Goal: Task Accomplishment & Management: Use online tool/utility

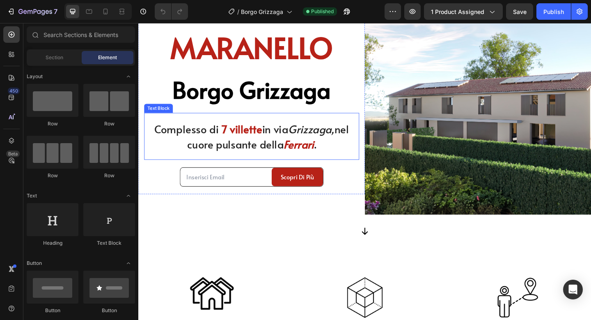
scroll to position [124, 0]
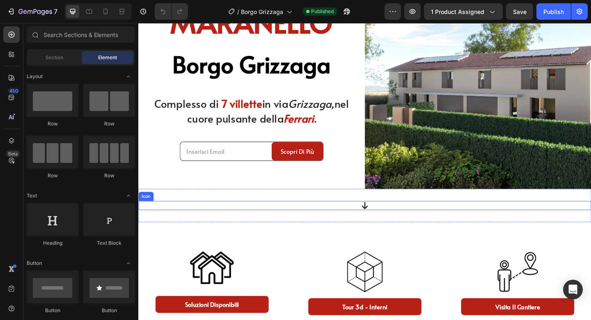
click at [378, 218] on div "Icon" at bounding box center [384, 221] width 493 height 10
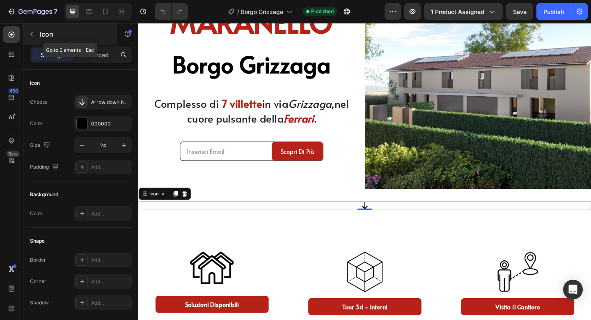
click at [37, 36] on button "button" at bounding box center [31, 34] width 13 height 13
click at [374, 225] on div "Icon 0" at bounding box center [384, 221] width 493 height 10
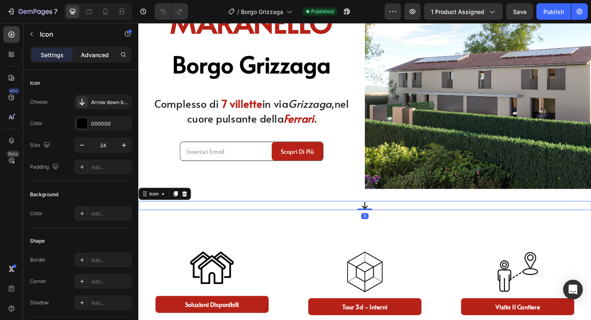
click at [96, 54] on p "Advanced" at bounding box center [95, 55] width 28 height 9
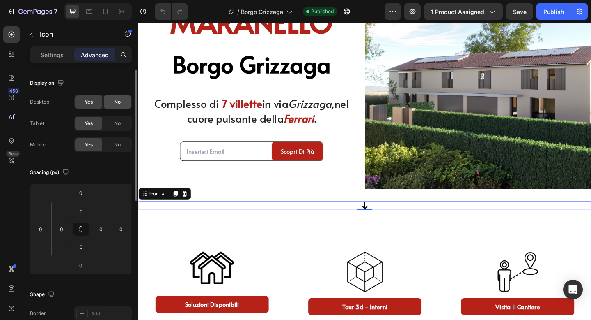
click at [115, 103] on span "No" at bounding box center [117, 101] width 7 height 7
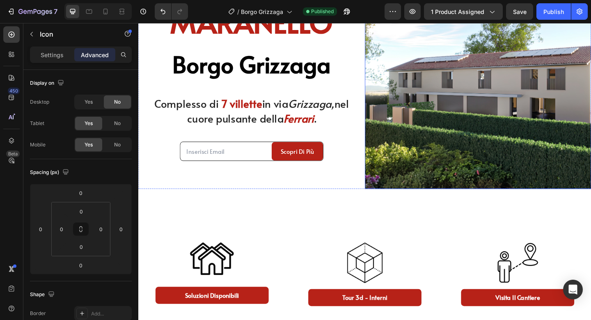
click at [561, 126] on img at bounding box center [508, 80] width 246 height 246
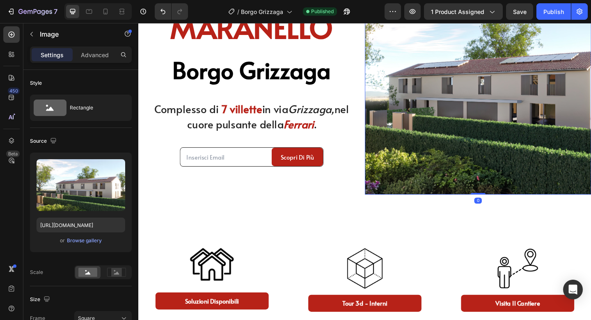
scroll to position [0, 0]
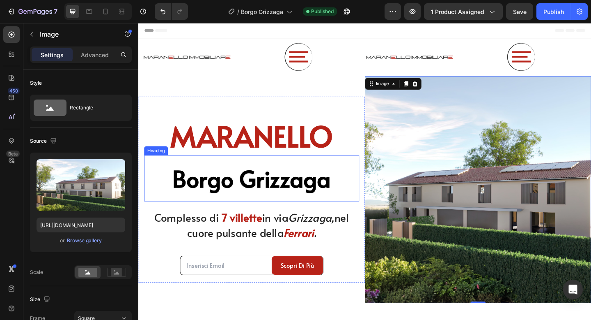
click at [361, 172] on div "Borgo Grizzaga Heading" at bounding box center [262, 192] width 234 height 50
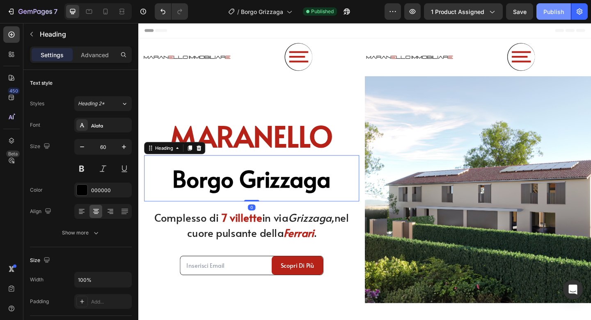
click at [545, 9] on div "Publish" at bounding box center [554, 11] width 21 height 9
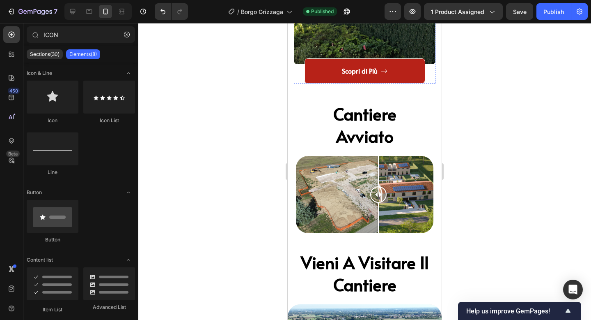
scroll to position [2140, 0]
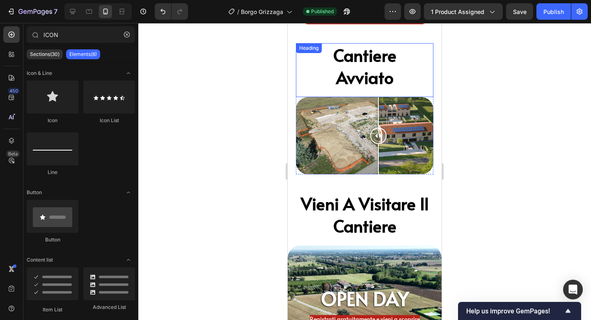
click at [350, 71] on h2 "cantiere avviato" at bounding box center [365, 66] width 69 height 46
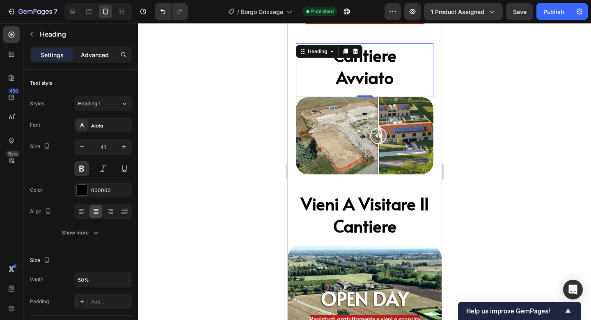
click at [98, 55] on p "Advanced" at bounding box center [95, 55] width 28 height 9
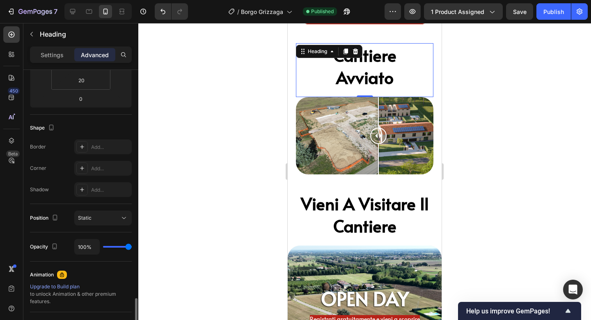
scroll to position [297, 0]
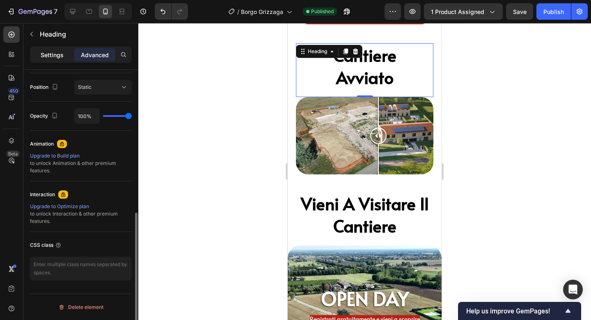
click at [58, 57] on p "Settings" at bounding box center [52, 55] width 23 height 9
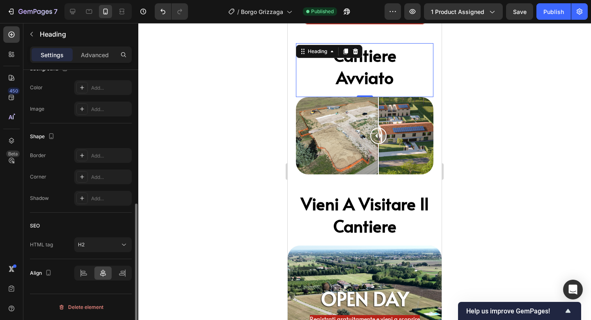
scroll to position [260, 0]
click at [83, 224] on div "SEO" at bounding box center [81, 225] width 102 height 13
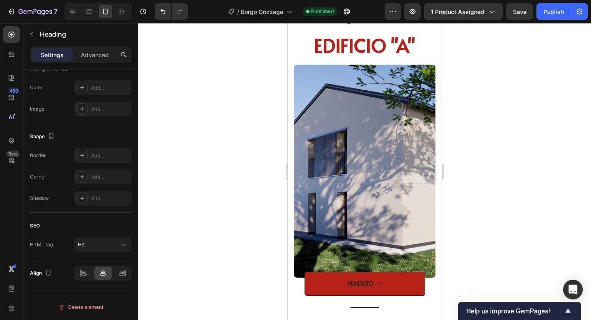
scroll to position [1253, 0]
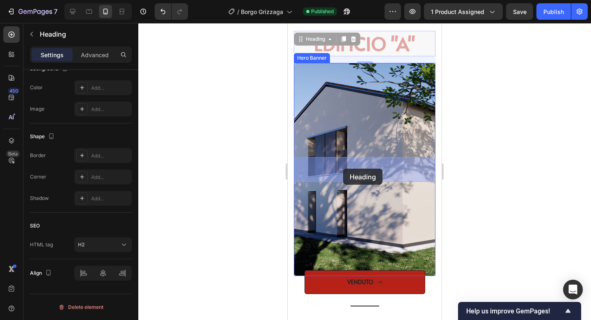
drag, startPoint x: 346, startPoint y: 44, endPoint x: 343, endPoint y: 168, distance: 124.1
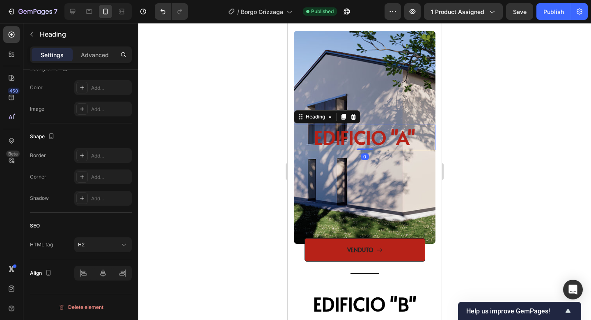
click at [538, 103] on div at bounding box center [364, 171] width 453 height 297
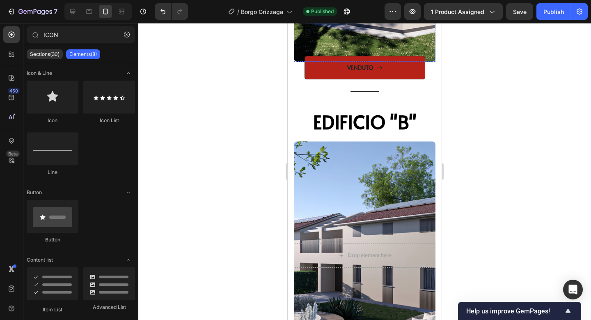
scroll to position [1437, 0]
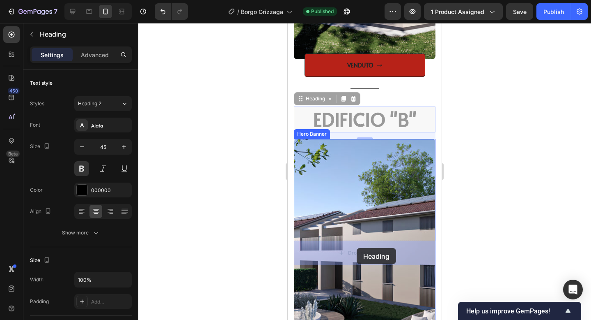
drag, startPoint x: 373, startPoint y: 118, endPoint x: 357, endPoint y: 247, distance: 130.4
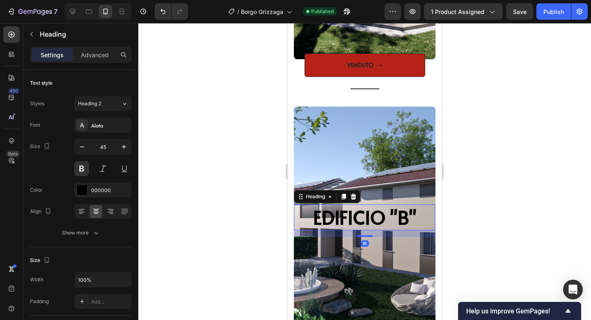
click at [477, 183] on div at bounding box center [364, 171] width 453 height 297
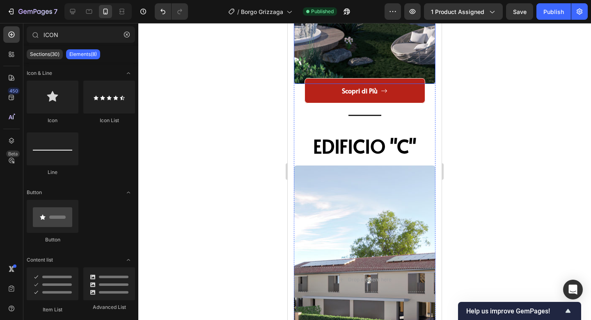
scroll to position [1691, 0]
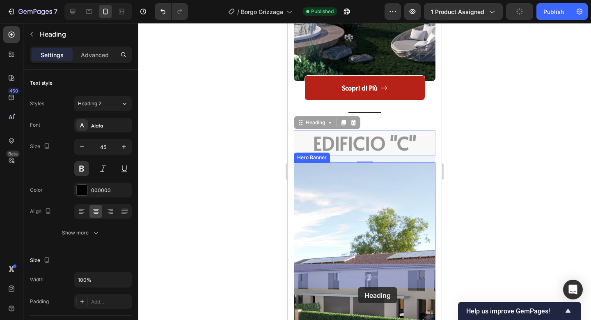
drag, startPoint x: 365, startPoint y: 148, endPoint x: 358, endPoint y: 287, distance: 139.0
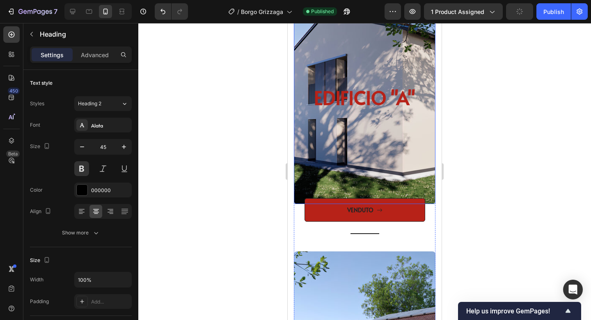
scroll to position [1292, 0]
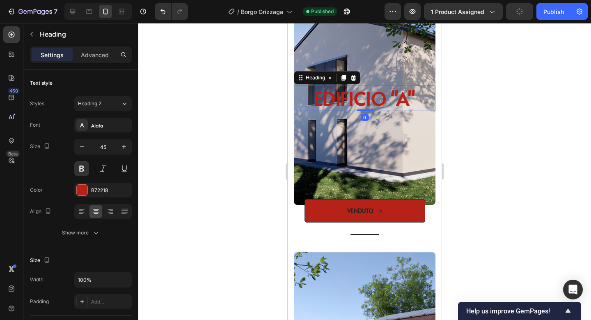
click at [379, 95] on span "EDIFICIO "A"" at bounding box center [364, 98] width 101 height 26
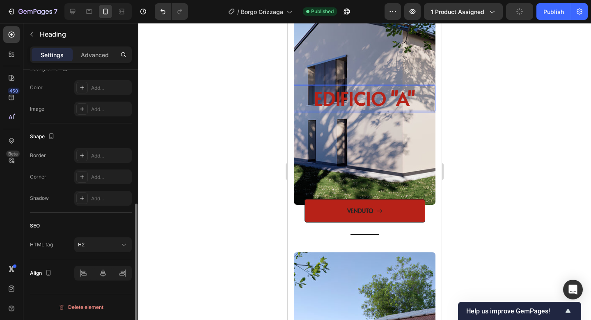
click at [416, 95] on span "EDIFICIO "A"" at bounding box center [364, 98] width 101 height 26
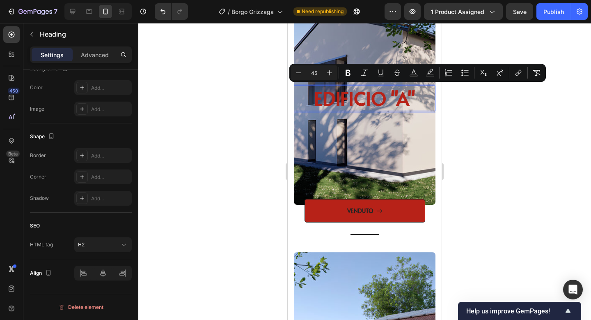
drag, startPoint x: 417, startPoint y: 95, endPoint x: 297, endPoint y: 96, distance: 120.3
click at [297, 96] on p "EDIFICIO "A"" at bounding box center [365, 98] width 140 height 24
click at [431, 71] on icon "Editor contextual toolbar" at bounding box center [430, 73] width 8 height 8
type input "B72218"
type input "0"
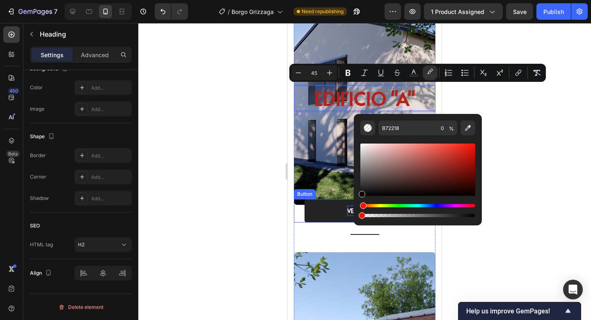
drag, startPoint x: 655, startPoint y: 207, endPoint x: 350, endPoint y: 207, distance: 305.6
type input "000000"
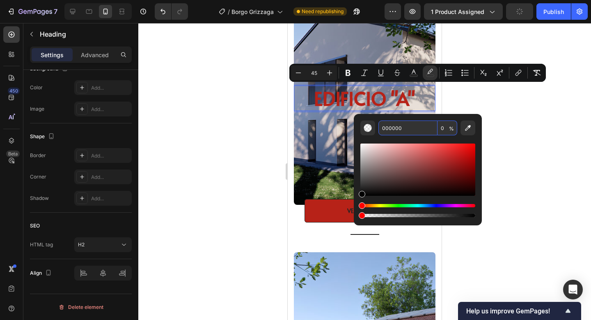
click at [443, 126] on input "0" at bounding box center [448, 127] width 20 height 15
type input "77"
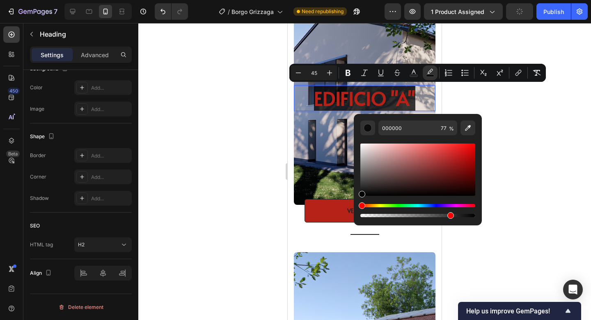
click at [547, 136] on div at bounding box center [364, 171] width 453 height 297
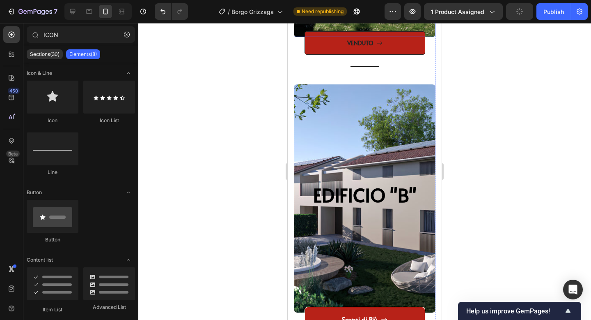
scroll to position [1464, 0]
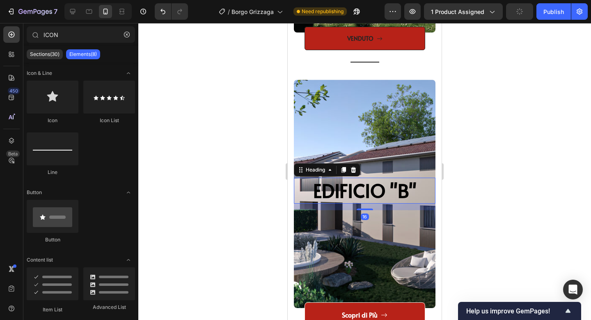
click at [402, 193] on span "EDIFICIO "B"" at bounding box center [364, 190] width 103 height 26
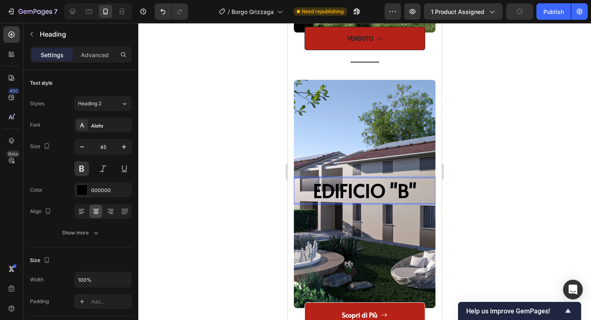
drag, startPoint x: 420, startPoint y: 193, endPoint x: 301, endPoint y: 195, distance: 118.7
click at [301, 195] on p "EDIFICIO "B"" at bounding box center [365, 190] width 140 height 24
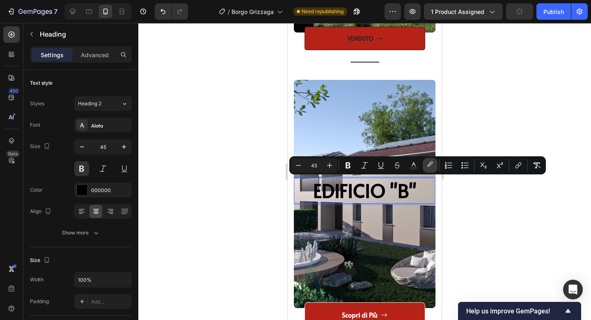
click at [433, 161] on icon "Editor contextual toolbar" at bounding box center [430, 165] width 8 height 8
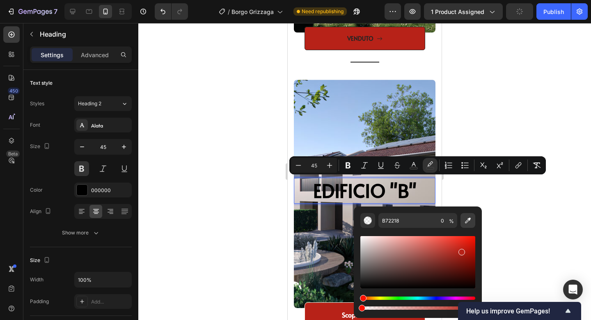
click at [467, 217] on icon "Editor contextual toolbar" at bounding box center [468, 220] width 8 height 8
type input "B72118"
type input "100"
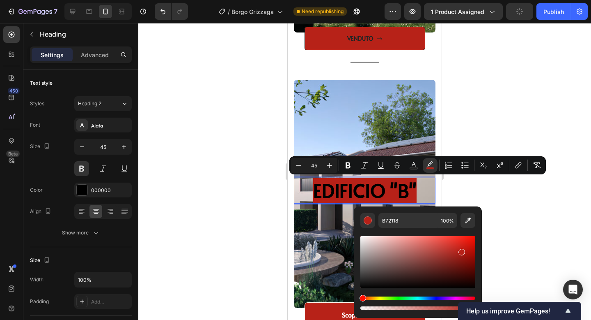
click at [511, 202] on div at bounding box center [364, 171] width 453 height 297
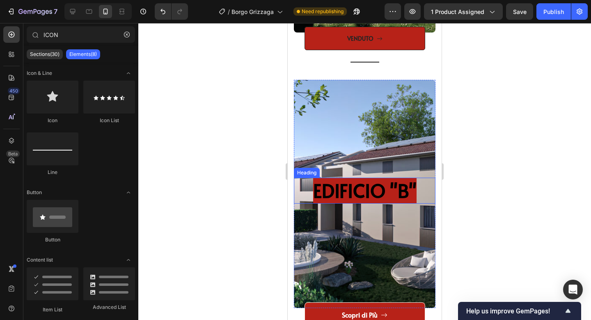
click at [417, 190] on span "EDIFICIO "B"" at bounding box center [364, 190] width 103 height 26
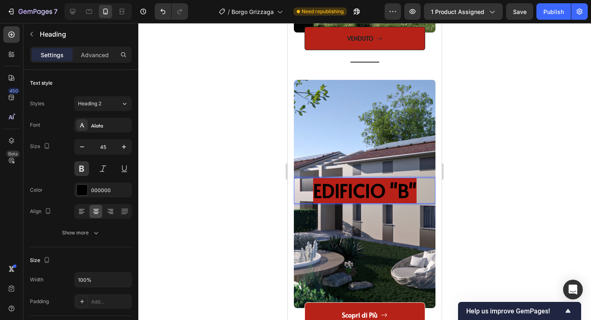
click at [424, 190] on p "EDIFICIO "B"" at bounding box center [365, 190] width 140 height 24
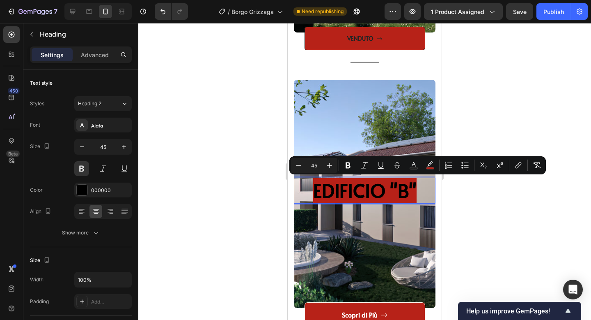
drag, startPoint x: 424, startPoint y: 190, endPoint x: 317, endPoint y: 191, distance: 106.4
click at [317, 191] on p "EDIFICIO "B"" at bounding box center [365, 190] width 140 height 24
click at [411, 165] on icon "Editor contextual toolbar" at bounding box center [414, 165] width 8 height 8
type input "000000"
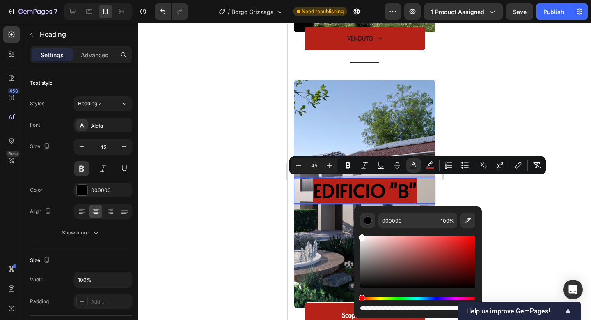
drag, startPoint x: 363, startPoint y: 286, endPoint x: 354, endPoint y: 218, distance: 68.0
click at [354, 218] on div "000000 100 %" at bounding box center [418, 258] width 128 height 105
type input "FFFFFF"
click at [522, 202] on div at bounding box center [364, 171] width 453 height 297
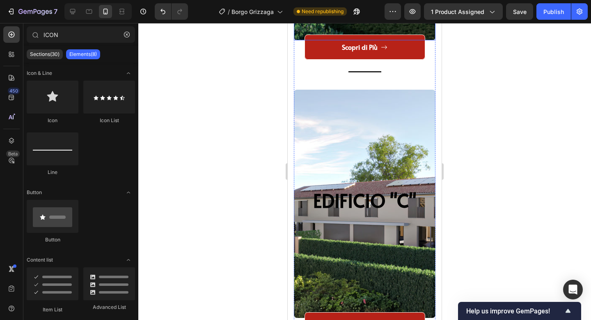
scroll to position [1746, 0]
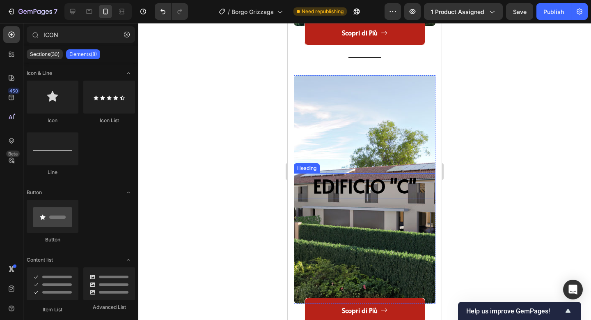
click at [417, 184] on span "EDIFICIO "C"" at bounding box center [364, 185] width 103 height 26
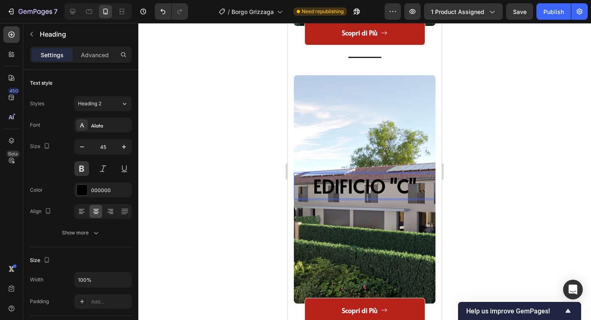
click at [417, 183] on span "EDIFICIO "C"" at bounding box center [364, 185] width 103 height 26
drag, startPoint x: 421, startPoint y: 183, endPoint x: 302, endPoint y: 184, distance: 118.7
click at [302, 184] on p "EDIFICIO "C"" at bounding box center [365, 186] width 140 height 24
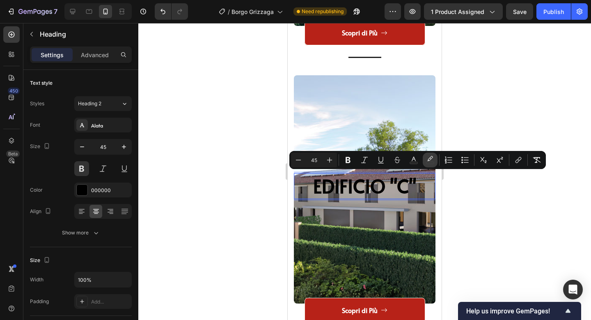
click at [431, 159] on icon "Editor contextual toolbar" at bounding box center [430, 160] width 8 height 8
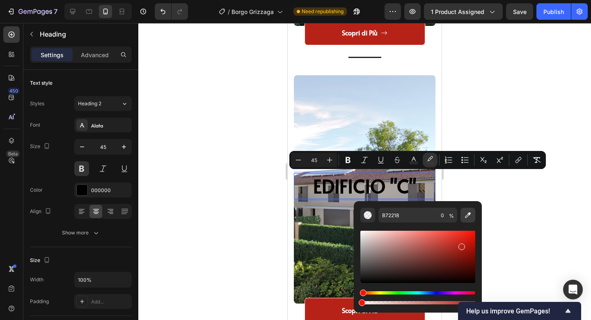
click at [471, 221] on button "Editor contextual toolbar" at bounding box center [468, 214] width 15 height 15
type input "B72118"
type input "100"
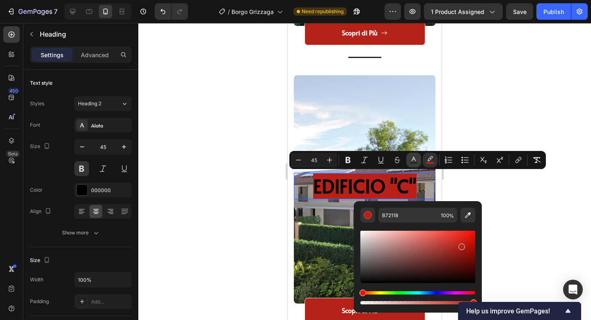
click at [411, 158] on icon "Editor contextual toolbar" at bounding box center [414, 160] width 8 height 8
drag, startPoint x: 363, startPoint y: 278, endPoint x: 361, endPoint y: 206, distance: 71.9
click at [361, 206] on div "000000 100 %" at bounding box center [418, 253] width 128 height 105
type input "FFFFFF"
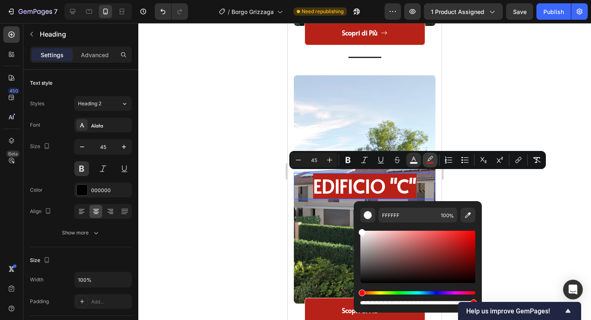
click at [429, 158] on icon "Editor contextual toolbar" at bounding box center [430, 160] width 8 height 8
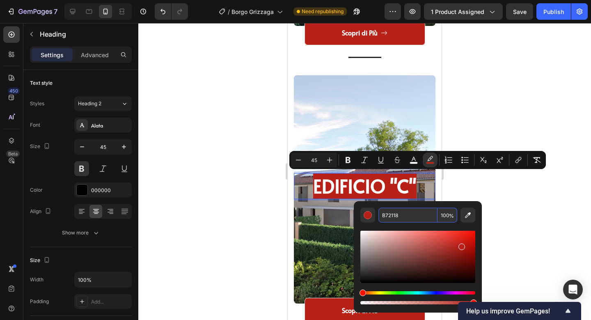
click at [445, 216] on input "100" at bounding box center [448, 214] width 20 height 15
type input "70"
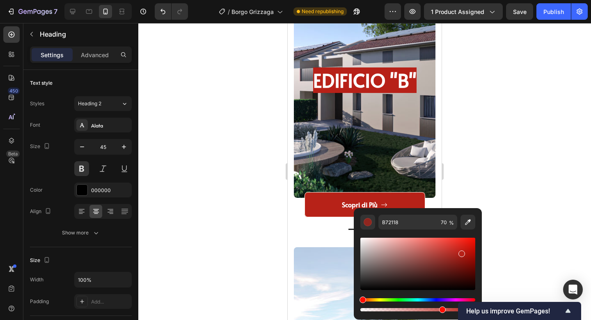
scroll to position [1539, 0]
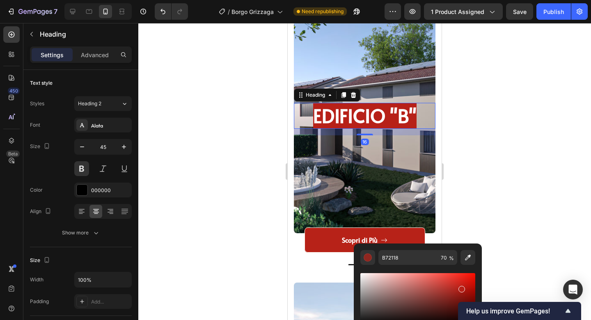
click at [391, 110] on span "EDIFICIO "B"" at bounding box center [364, 115] width 103 height 26
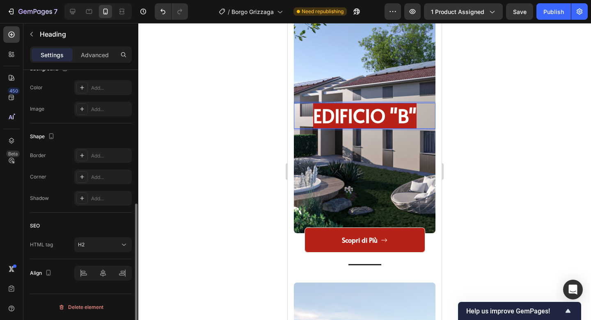
click at [417, 114] on span "EDIFICIO "B"" at bounding box center [364, 115] width 103 height 26
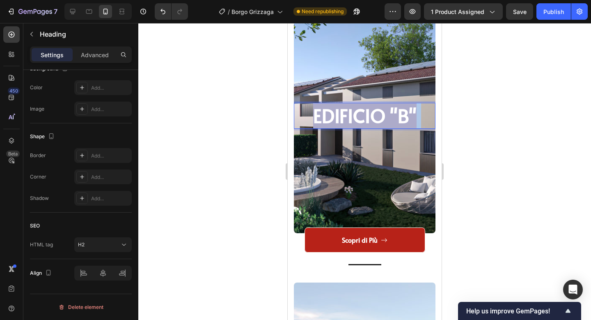
drag, startPoint x: 425, startPoint y: 113, endPoint x: 324, endPoint y: 115, distance: 101.5
click at [324, 115] on p "EDIFICIO "B"" at bounding box center [365, 115] width 140 height 24
drag, startPoint x: 302, startPoint y: 115, endPoint x: 439, endPoint y: 116, distance: 136.8
click at [439, 116] on div "⁠⁠⁠⁠⁠⁠⁠ EDIFICIO "A" Heading Hero Banner VENDUTO Button Title Line EDIFICIO "B"…" at bounding box center [365, 146] width 154 height 803
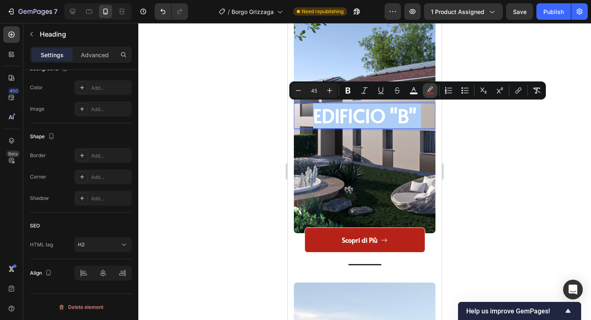
click at [434, 89] on icon "Editor contextual toolbar" at bounding box center [430, 90] width 8 height 8
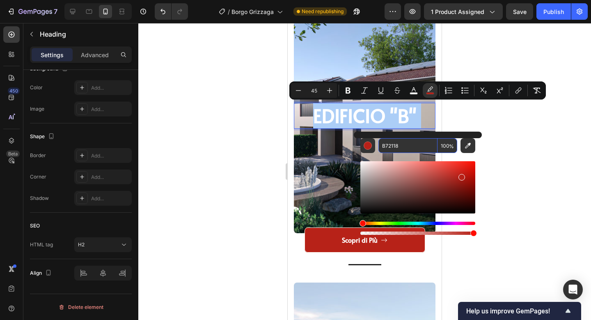
click at [443, 145] on input "100" at bounding box center [448, 145] width 20 height 15
type input "70"
click at [537, 139] on div at bounding box center [364, 171] width 453 height 297
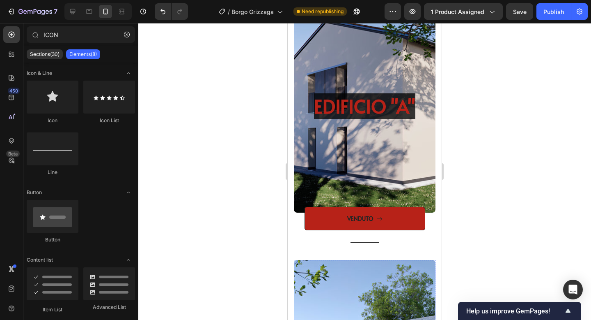
scroll to position [1259, 0]
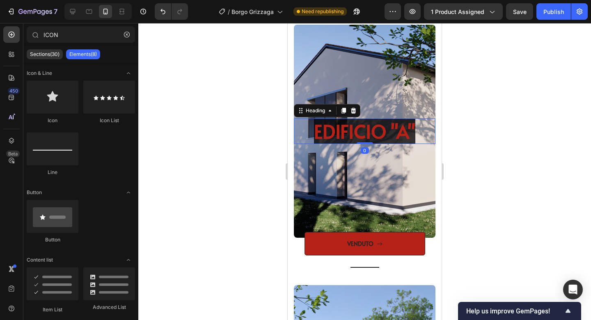
click at [388, 125] on span "EDIFICIO "A"" at bounding box center [364, 131] width 101 height 26
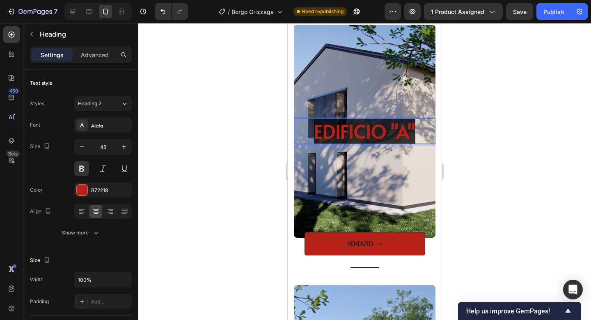
click at [432, 129] on p "EDIFICIO "A"" at bounding box center [365, 131] width 140 height 24
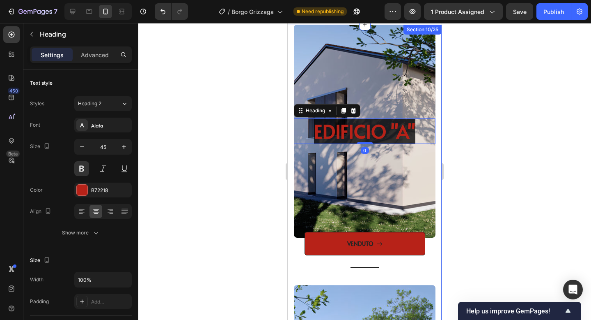
click at [465, 128] on div at bounding box center [364, 171] width 453 height 297
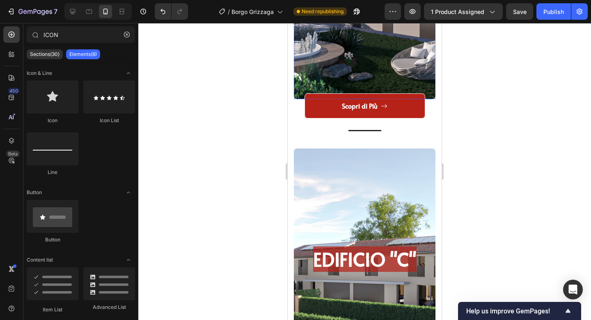
scroll to position [1702, 0]
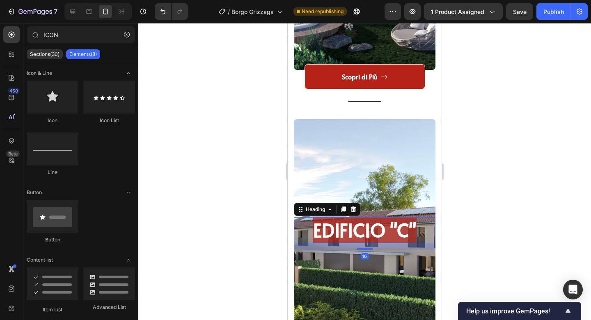
click at [417, 231] on span "EDIFICIO "C"" at bounding box center [364, 229] width 103 height 26
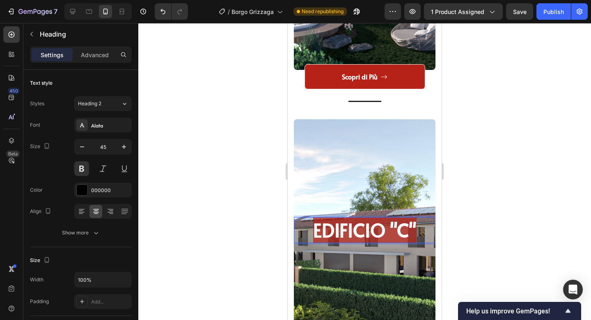
click at [424, 231] on p "EDIFICIO "C"" at bounding box center [365, 230] width 140 height 24
drag, startPoint x: 424, startPoint y: 231, endPoint x: 304, endPoint y: 230, distance: 119.9
click at [304, 230] on p "EDIFICIO "C"" at bounding box center [365, 230] width 140 height 24
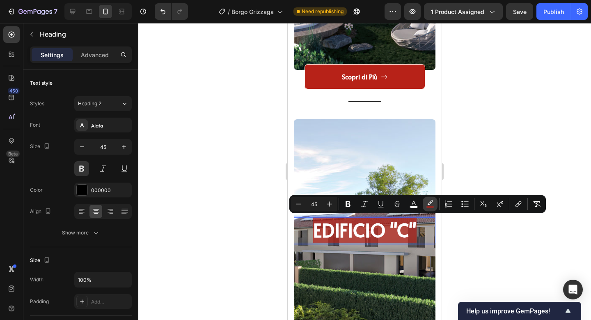
click at [430, 202] on icon "Editor contextual toolbar" at bounding box center [430, 204] width 8 height 8
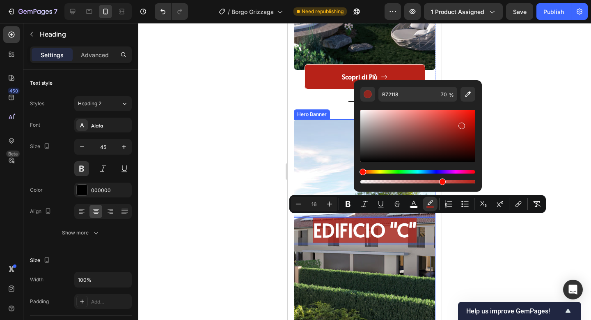
click at [304, 110] on div "Hero Banner" at bounding box center [312, 113] width 33 height 7
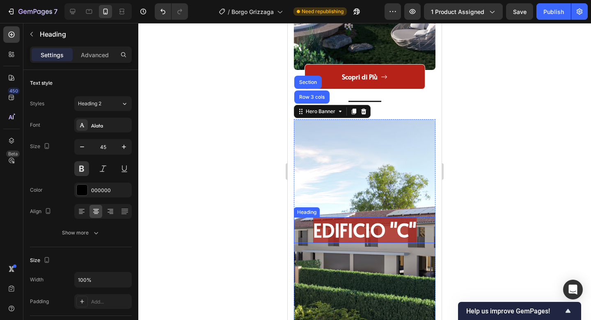
click at [417, 235] on span "EDIFICIO "C"" at bounding box center [364, 229] width 103 height 26
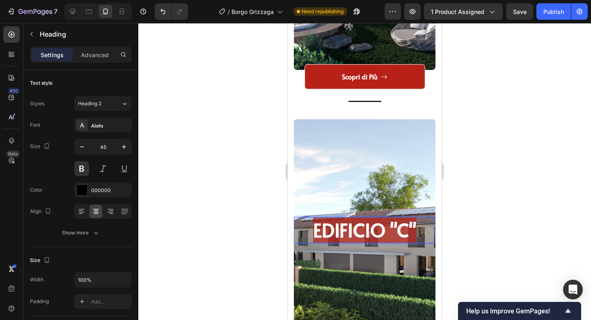
drag, startPoint x: 421, startPoint y: 234, endPoint x: 300, endPoint y: 230, distance: 121.6
click at [300, 230] on p "EDIFICIO "C"" at bounding box center [365, 230] width 140 height 24
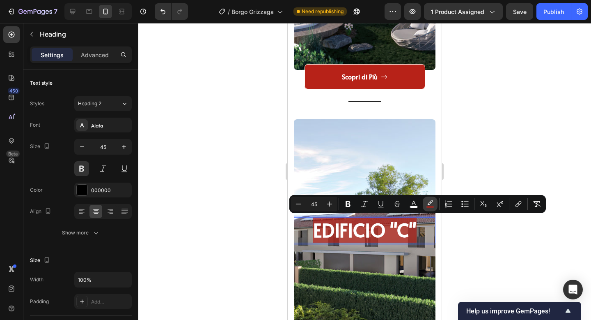
click at [432, 202] on icon "Editor contextual toolbar" at bounding box center [430, 204] width 8 height 8
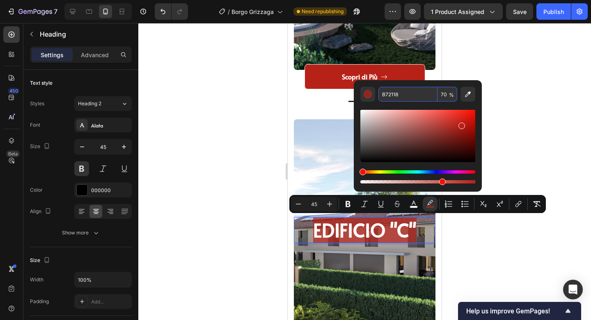
click at [445, 96] on input "70" at bounding box center [448, 94] width 20 height 15
type input "1"
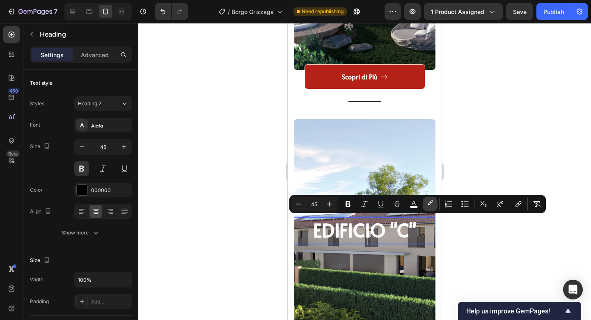
click at [430, 200] on icon "Editor contextual toolbar" at bounding box center [430, 204] width 8 height 8
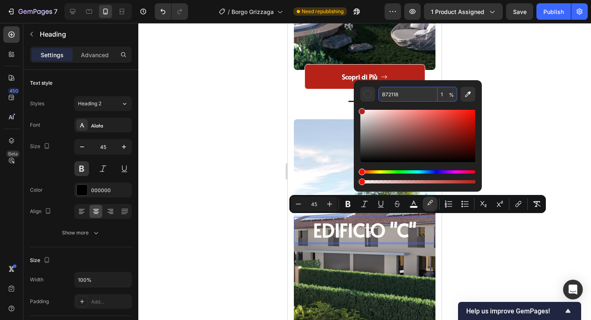
click at [444, 94] on input "1" at bounding box center [448, 94] width 20 height 15
type input "100"
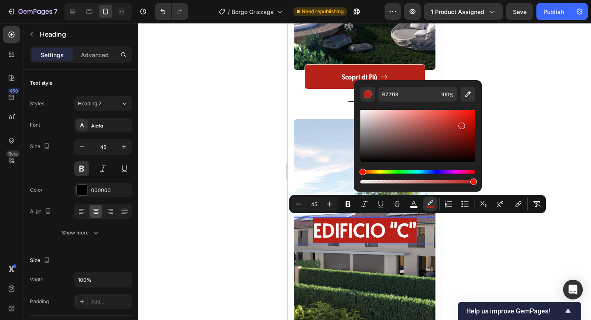
click at [513, 97] on div at bounding box center [364, 171] width 453 height 297
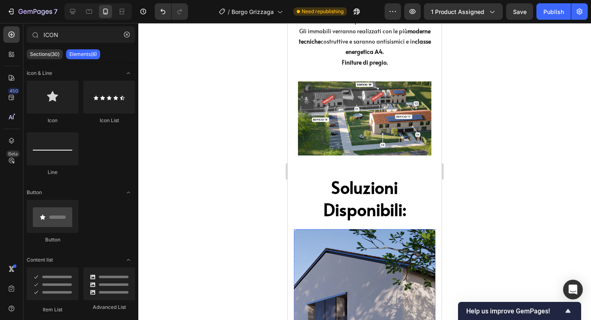
scroll to position [1036, 0]
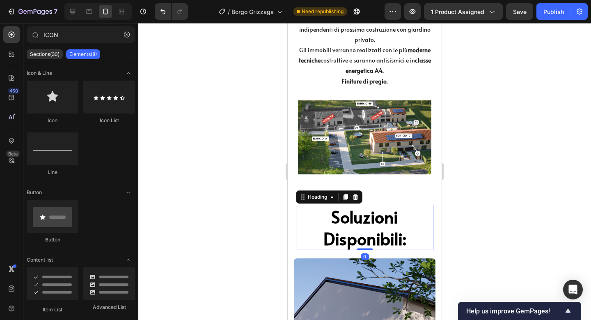
click at [348, 219] on h2 "Soluzioni Disponibili:" at bounding box center [365, 228] width 138 height 46
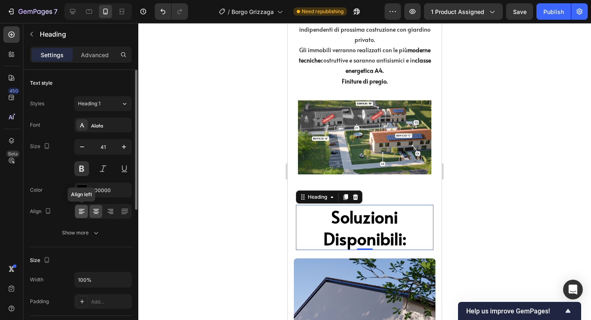
click at [82, 210] on icon at bounding box center [82, 211] width 8 height 8
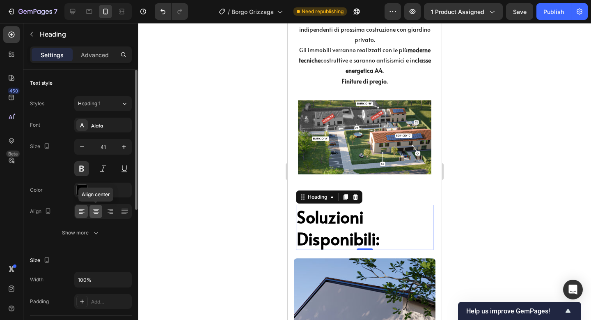
click at [98, 212] on icon at bounding box center [96, 212] width 6 height 1
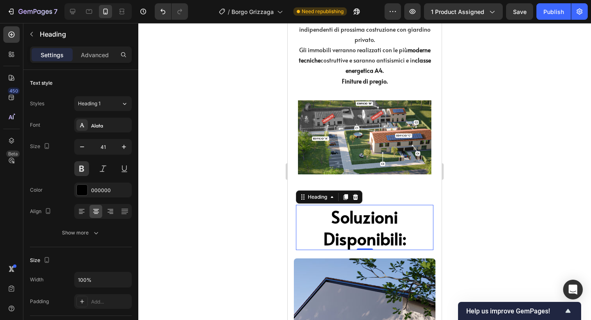
click at [570, 205] on div at bounding box center [364, 171] width 453 height 297
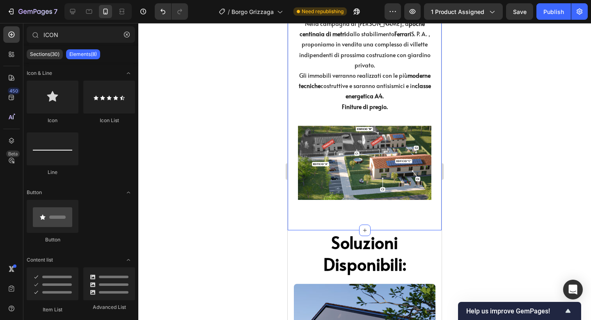
scroll to position [1012, 0]
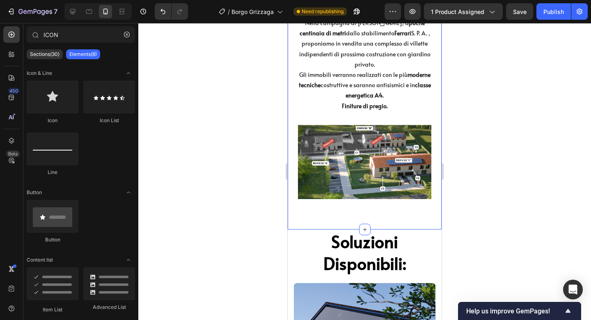
click at [347, 203] on div "Descrizione Villette Heading Nella campagna di Maranello, a poche centinaia di …" at bounding box center [365, 98] width 142 height 262
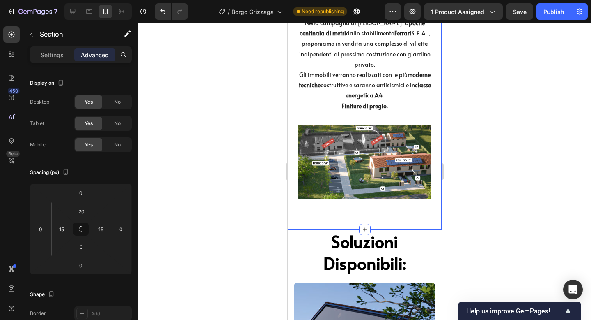
click at [524, 101] on div at bounding box center [364, 171] width 453 height 297
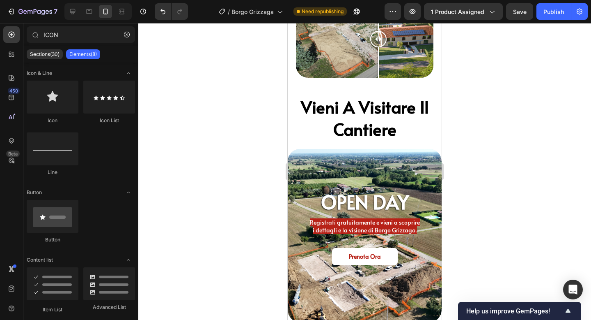
scroll to position [2165, 0]
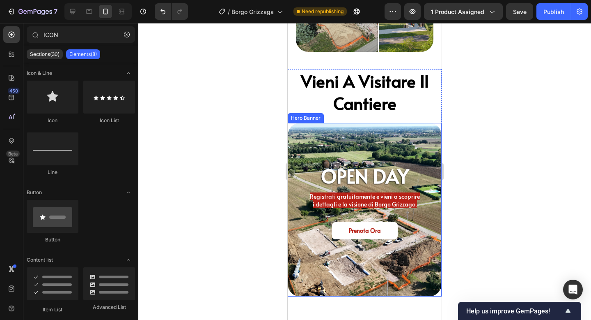
click at [389, 141] on div "Background Image" at bounding box center [365, 209] width 154 height 173
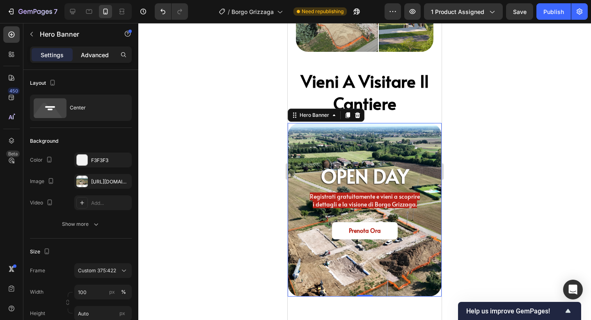
click at [93, 55] on p "Advanced" at bounding box center [95, 55] width 28 height 9
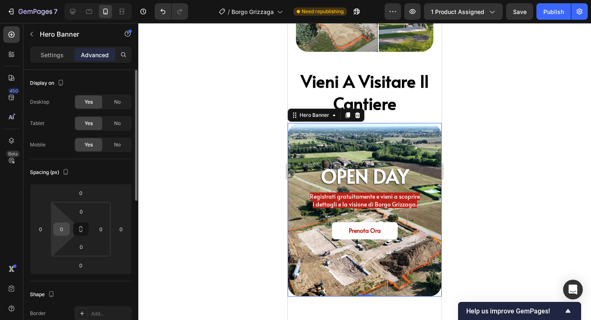
click at [55, 234] on div "0" at bounding box center [61, 228] width 16 height 13
click at [59, 230] on input "0" at bounding box center [61, 229] width 12 height 12
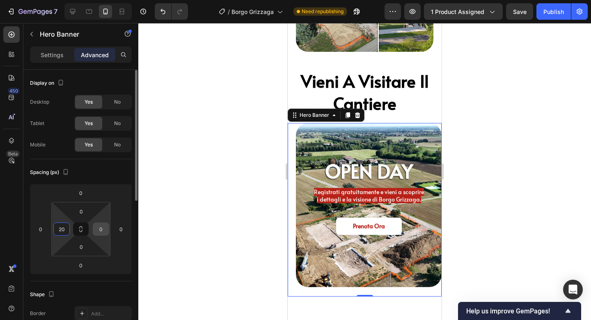
type input "20"
click at [101, 226] on input "0" at bounding box center [101, 229] width 12 height 12
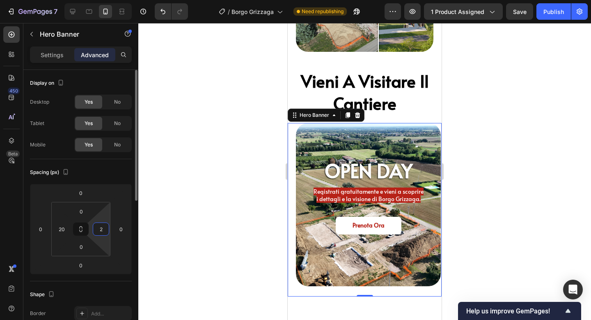
type input "20"
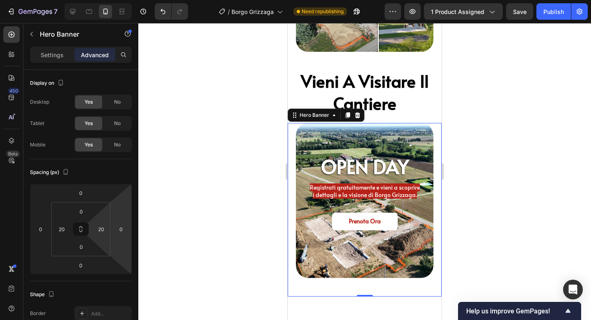
click at [496, 195] on div at bounding box center [364, 171] width 453 height 297
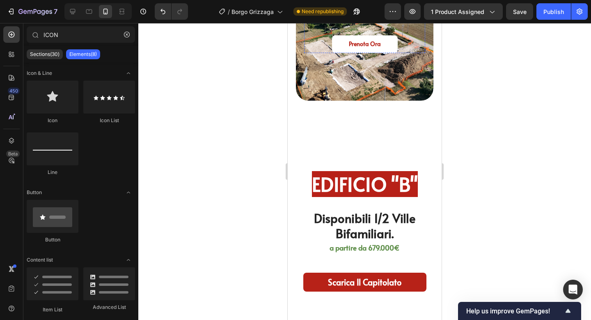
scroll to position [2380, 0]
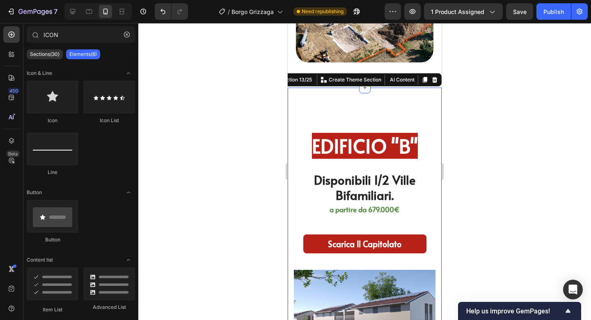
click at [370, 95] on div "EDIFICIO "B" Heading Disponibili 1/2 Ville Bifamiliari. Heading a partire da 67…" at bounding box center [365, 314] width 154 height 454
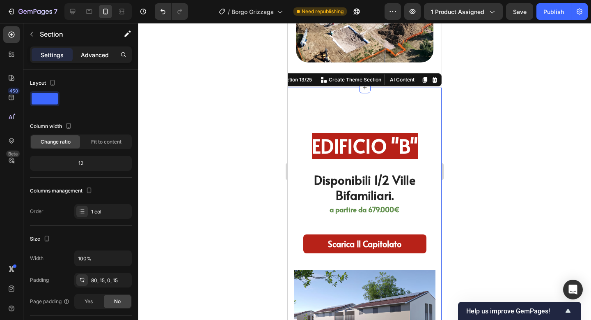
click at [98, 51] on p "Advanced" at bounding box center [95, 55] width 28 height 9
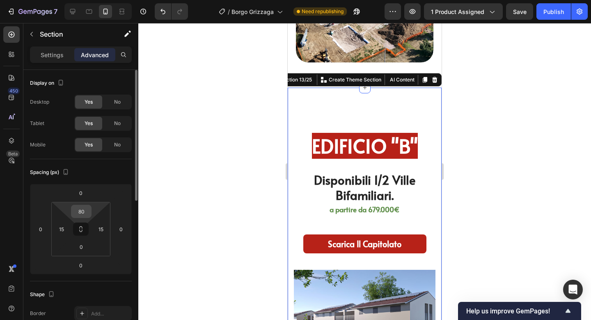
click at [81, 210] on input "80" at bounding box center [81, 211] width 16 height 12
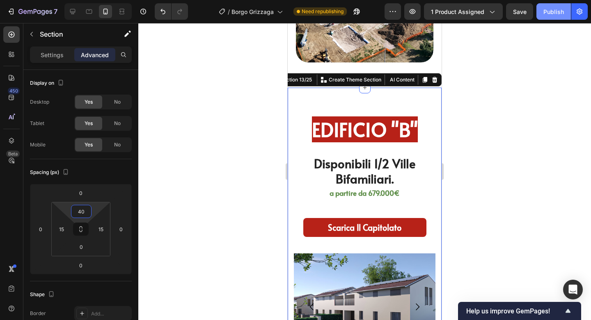
type input "40"
click at [551, 9] on div "Publish" at bounding box center [554, 11] width 21 height 9
click at [522, 136] on div at bounding box center [364, 171] width 453 height 297
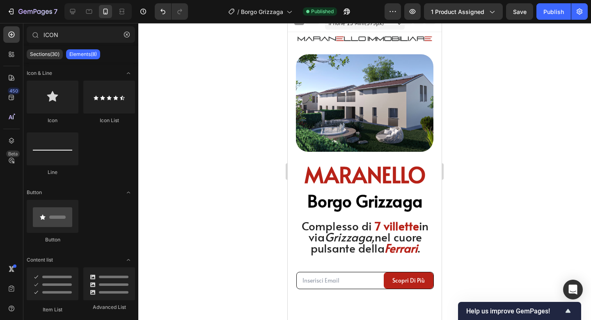
scroll to position [0, 0]
